Goal: Find specific page/section: Find specific page/section

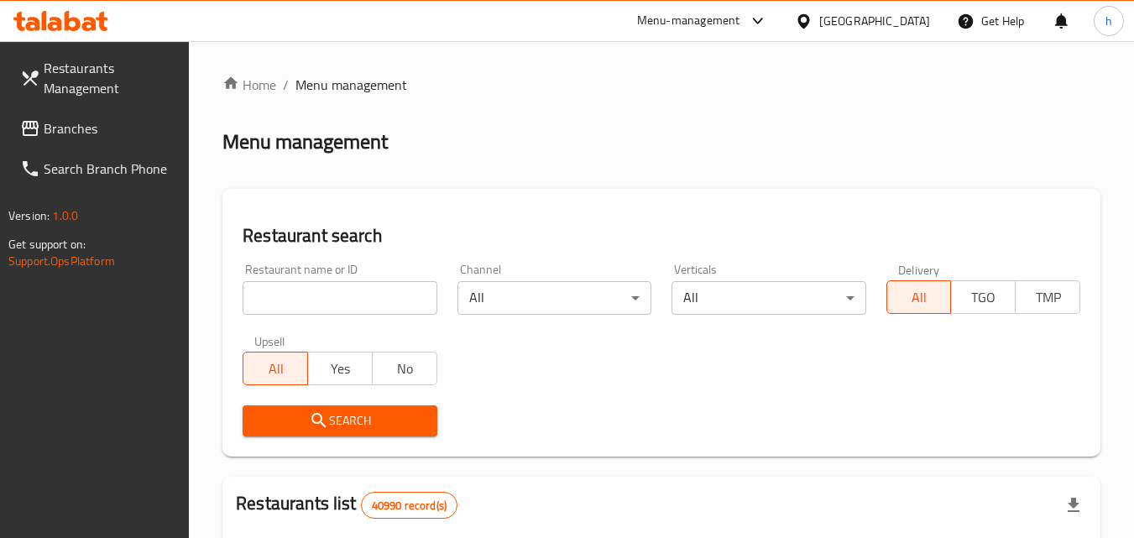
click at [845, 24] on div "[GEOGRAPHIC_DATA]" at bounding box center [875, 21] width 111 height 18
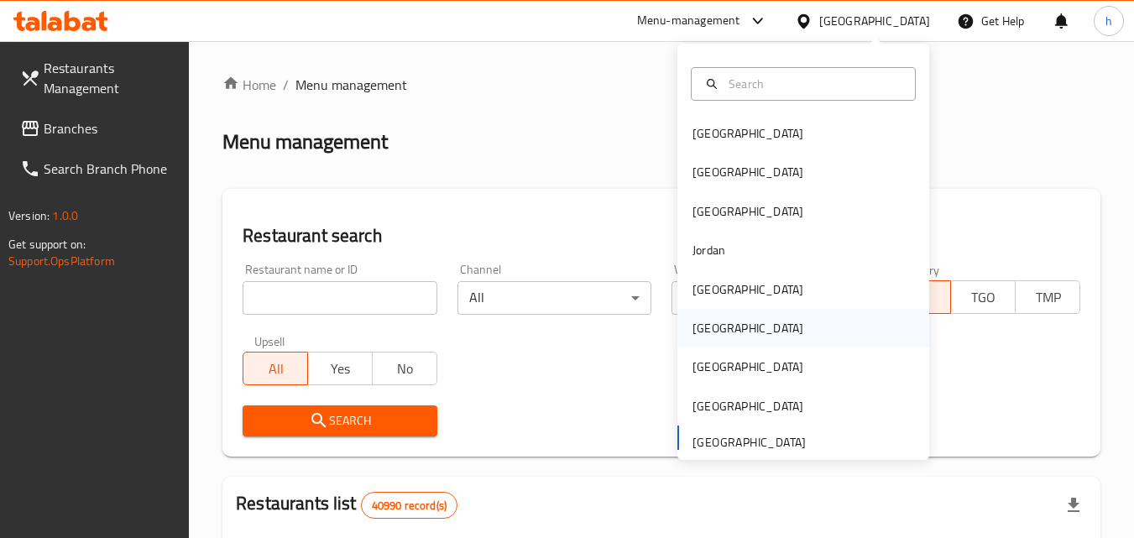
click at [741, 330] on div "Oman" at bounding box center [804, 328] width 252 height 39
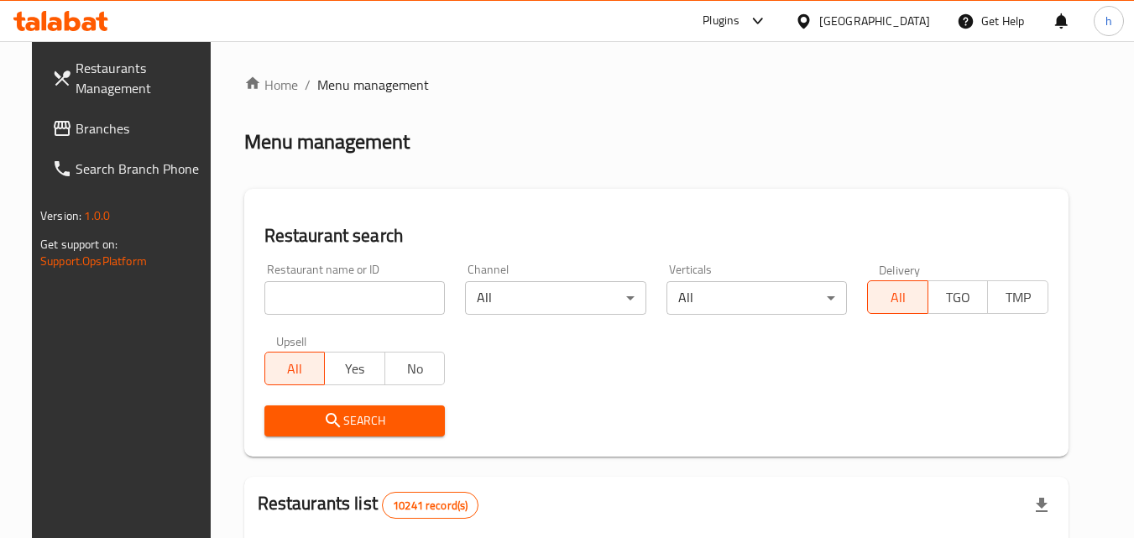
click at [84, 127] on span "Branches" at bounding box center [142, 128] width 133 height 20
